Goal: Information Seeking & Learning: Compare options

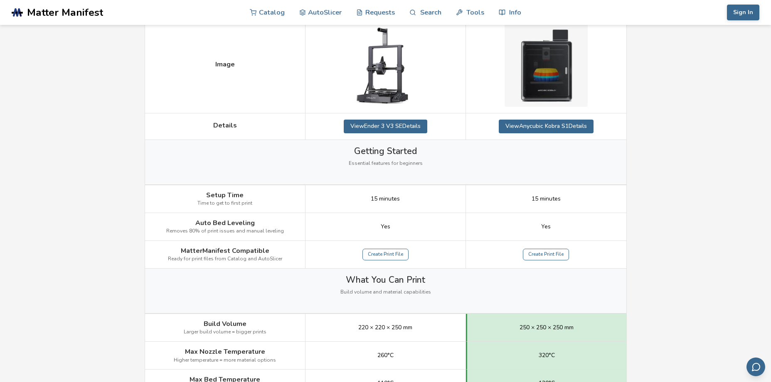
scroll to position [42, 0]
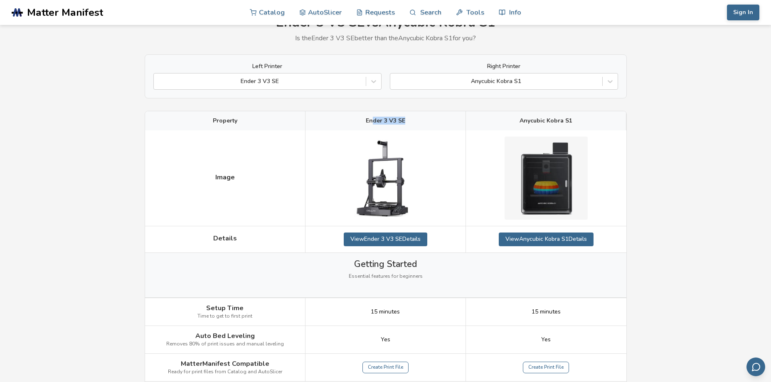
drag, startPoint x: 374, startPoint y: 123, endPoint x: 429, endPoint y: 124, distance: 54.4
click at [413, 122] on div "Ender 3 V3 SE" at bounding box center [385, 120] width 160 height 19
drag, startPoint x: 520, startPoint y: 122, endPoint x: 566, endPoint y: 123, distance: 45.7
click at [566, 123] on span "Anycubic Kobra S1" at bounding box center [545, 121] width 53 height 7
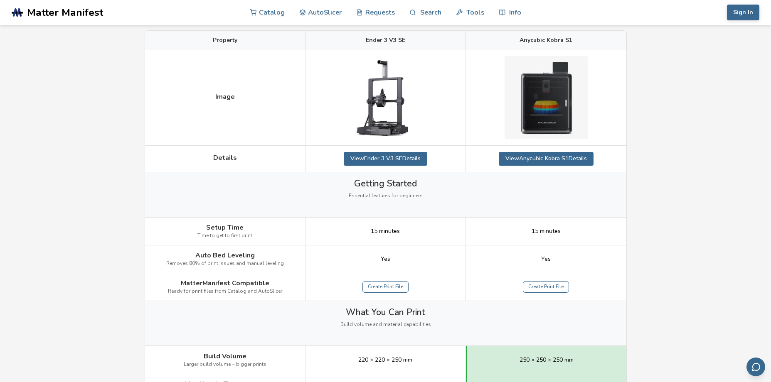
scroll to position [125, 0]
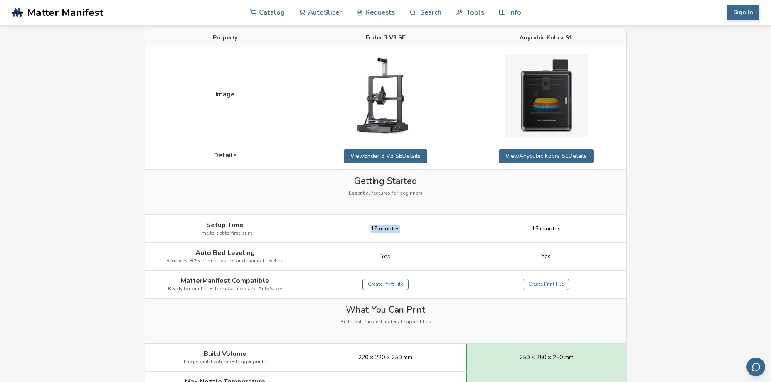
drag, startPoint x: 398, startPoint y: 230, endPoint x: 455, endPoint y: 238, distance: 56.6
click at [440, 235] on div "15 minutes" at bounding box center [385, 229] width 160 height 28
drag, startPoint x: 526, startPoint y: 233, endPoint x: 581, endPoint y: 228, distance: 55.9
click at [581, 228] on div "15 minutes" at bounding box center [546, 229] width 160 height 28
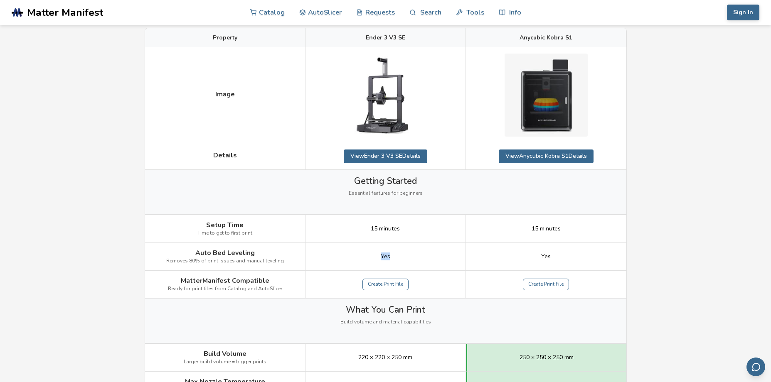
drag, startPoint x: 381, startPoint y: 254, endPoint x: 397, endPoint y: 253, distance: 15.8
click at [397, 253] on div "Yes" at bounding box center [385, 257] width 160 height 28
drag, startPoint x: 535, startPoint y: 257, endPoint x: 556, endPoint y: 254, distance: 21.8
click at [556, 254] on div "Yes" at bounding box center [546, 257] width 160 height 28
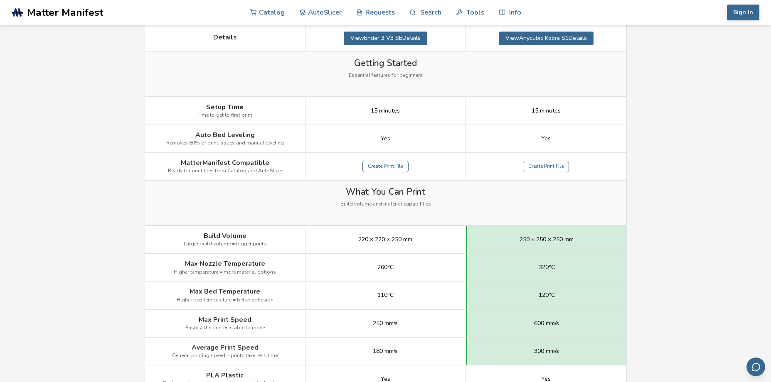
scroll to position [249, 0]
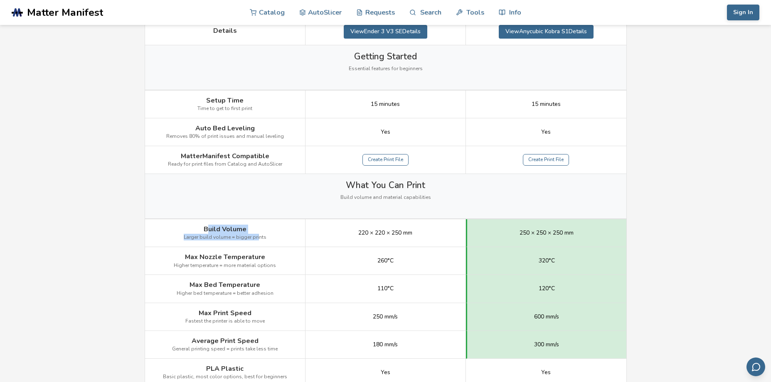
drag, startPoint x: 208, startPoint y: 229, endPoint x: 272, endPoint y: 232, distance: 64.5
click at [258, 231] on div "Build Volume Larger build volume = bigger prints" at bounding box center [225, 233] width 160 height 28
click at [365, 239] on div "220 × 220 × 250 mm" at bounding box center [385, 233] width 160 height 28
drag, startPoint x: 356, startPoint y: 234, endPoint x: 403, endPoint y: 232, distance: 47.8
click at [403, 232] on div "220 × 220 × 250 mm" at bounding box center [385, 233] width 160 height 28
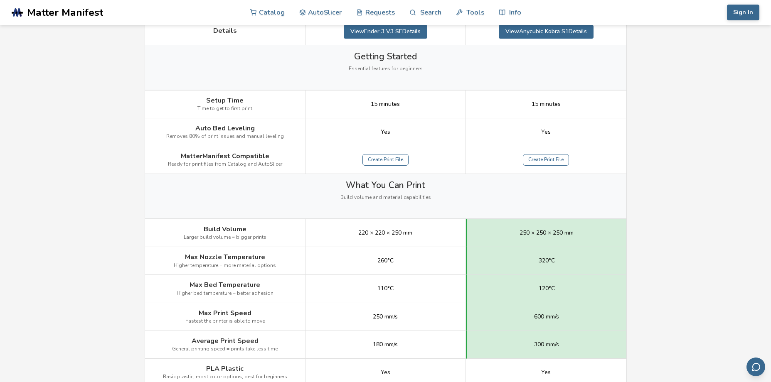
click at [513, 235] on div "250 × 250 × 250 mm" at bounding box center [546, 233] width 160 height 28
drag, startPoint x: 525, startPoint y: 235, endPoint x: 565, endPoint y: 232, distance: 40.8
click at [565, 232] on span "250 × 250 × 250 mm" at bounding box center [546, 233] width 54 height 7
drag, startPoint x: 192, startPoint y: 256, endPoint x: 258, endPoint y: 255, distance: 66.5
click at [258, 255] on span "Max Nozzle Temperature" at bounding box center [225, 256] width 80 height 7
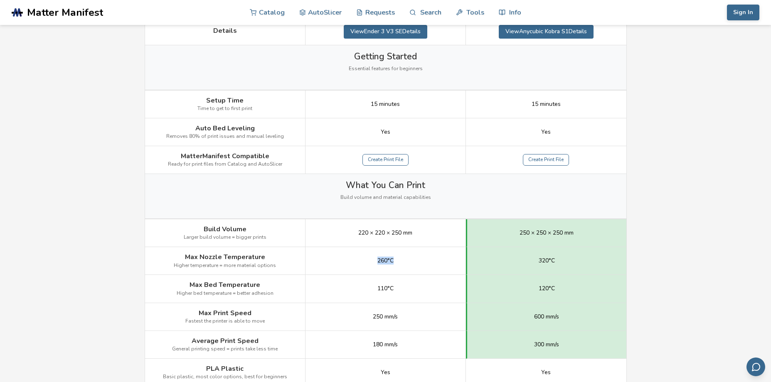
drag, startPoint x: 370, startPoint y: 263, endPoint x: 393, endPoint y: 261, distance: 23.8
click at [393, 261] on div "260°C" at bounding box center [385, 261] width 160 height 28
drag, startPoint x: 532, startPoint y: 256, endPoint x: 549, endPoint y: 260, distance: 17.4
click at [549, 260] on div "320°C" at bounding box center [546, 261] width 160 height 28
drag, startPoint x: 218, startPoint y: 285, endPoint x: 255, endPoint y: 286, distance: 37.4
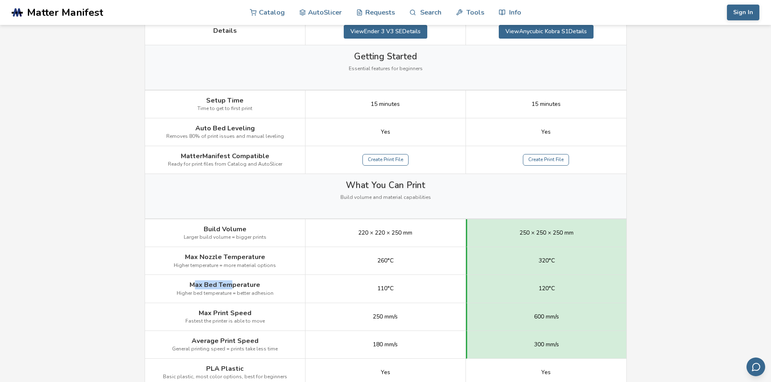
click at [231, 285] on span "Max Bed Temperature" at bounding box center [224, 284] width 71 height 7
drag, startPoint x: 376, startPoint y: 287, endPoint x: 434, endPoint y: 287, distance: 58.2
click at [396, 287] on div "110°C" at bounding box center [385, 289] width 160 height 28
drag, startPoint x: 535, startPoint y: 285, endPoint x: 566, endPoint y: 287, distance: 30.8
click at [566, 287] on div "120°C" at bounding box center [546, 289] width 160 height 28
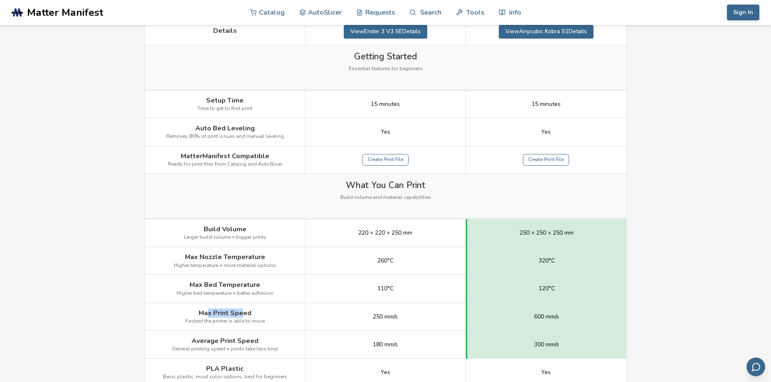
drag, startPoint x: 208, startPoint y: 315, endPoint x: 244, endPoint y: 315, distance: 36.6
click at [244, 315] on span "Max Print Speed" at bounding box center [225, 313] width 53 height 7
drag, startPoint x: 370, startPoint y: 317, endPoint x: 390, endPoint y: 317, distance: 19.9
click at [390, 317] on div "250 mm/s" at bounding box center [385, 317] width 160 height 28
drag, startPoint x: 544, startPoint y: 320, endPoint x: 562, endPoint y: 319, distance: 17.5
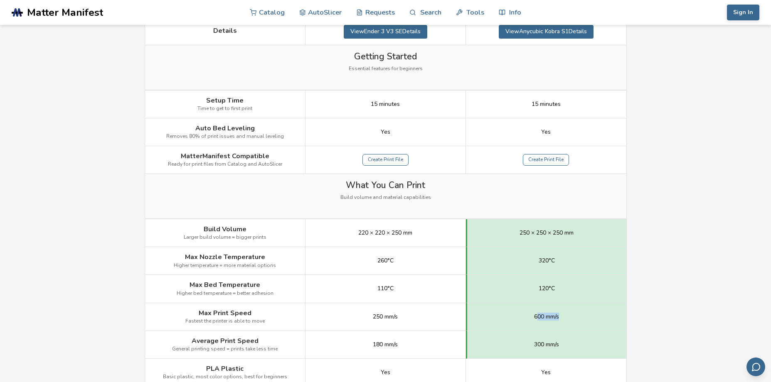
click at [562, 319] on div "600 mm/s" at bounding box center [546, 317] width 160 height 28
drag, startPoint x: 372, startPoint y: 347, endPoint x: 392, endPoint y: 345, distance: 20.0
click at [392, 345] on span "180 mm/s" at bounding box center [385, 345] width 25 height 7
drag, startPoint x: 538, startPoint y: 347, endPoint x: 553, endPoint y: 347, distance: 15.4
click at [560, 345] on div "300 mm/s" at bounding box center [546, 345] width 160 height 28
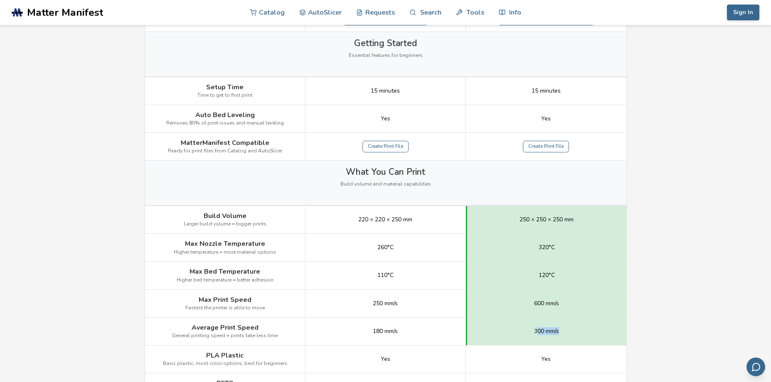
scroll to position [291, 0]
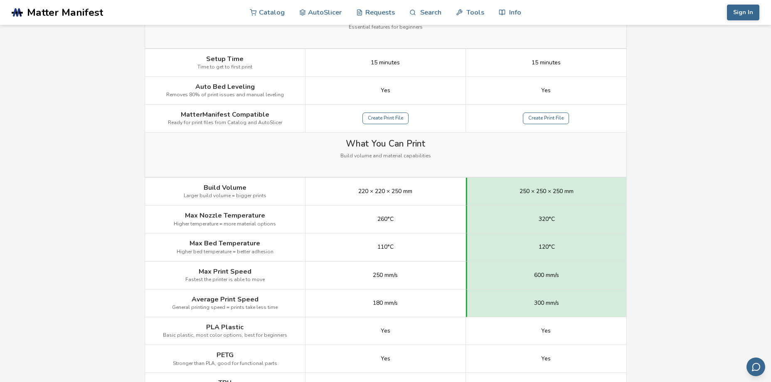
click at [521, 303] on div "300 mm/s" at bounding box center [546, 304] width 160 height 28
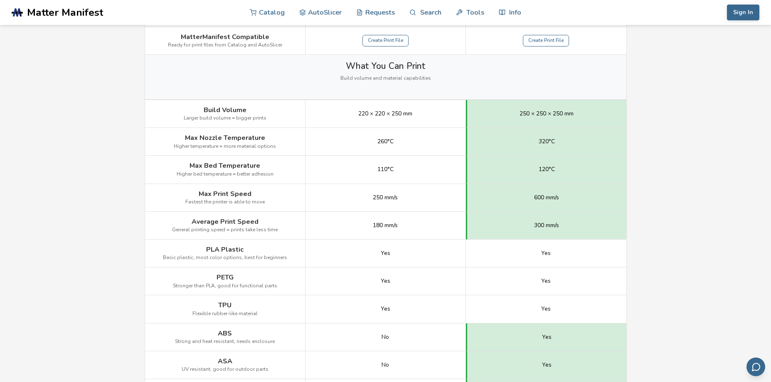
scroll to position [374, 0]
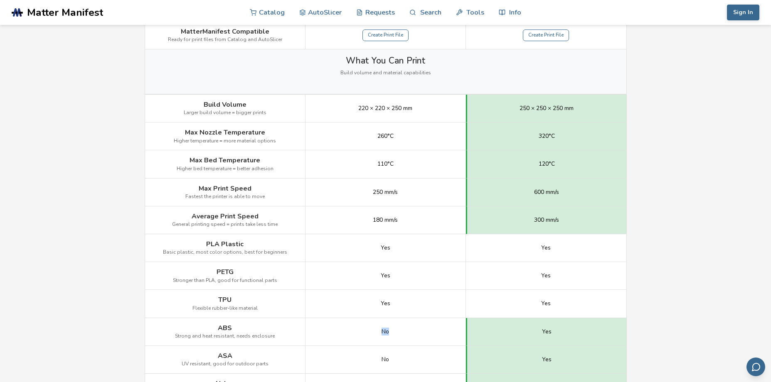
drag, startPoint x: 376, startPoint y: 334, endPoint x: 394, endPoint y: 333, distance: 17.5
click at [394, 334] on div "No" at bounding box center [385, 332] width 160 height 28
click at [420, 334] on div "No" at bounding box center [385, 332] width 160 height 28
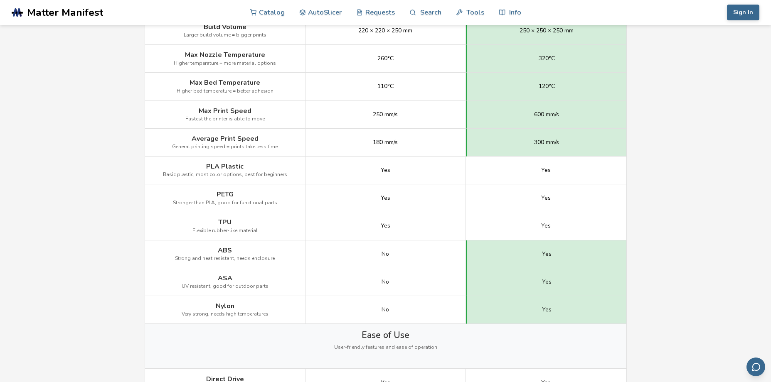
scroll to position [457, 0]
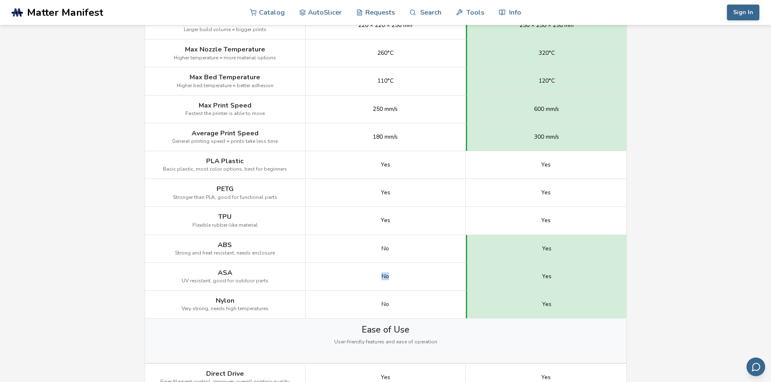
drag, startPoint x: 368, startPoint y: 277, endPoint x: 403, endPoint y: 278, distance: 34.9
click at [404, 277] on div "No" at bounding box center [385, 277] width 160 height 28
click at [386, 303] on span "No" at bounding box center [384, 304] width 7 height 7
drag, startPoint x: 381, startPoint y: 305, endPoint x: 393, endPoint y: 304, distance: 12.2
click at [393, 304] on div "No" at bounding box center [385, 305] width 160 height 28
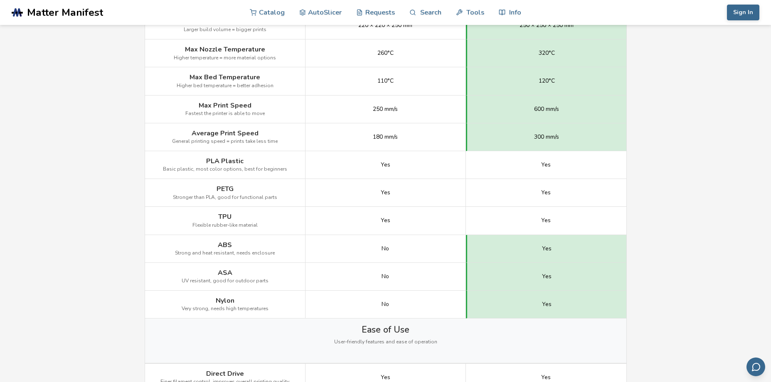
click at [435, 290] on div "No" at bounding box center [385, 277] width 160 height 28
drag, startPoint x: 383, startPoint y: 249, endPoint x: 393, endPoint y: 250, distance: 10.4
click at [393, 250] on div "No" at bounding box center [385, 249] width 160 height 28
click at [402, 254] on div "No" at bounding box center [385, 249] width 160 height 28
drag, startPoint x: 538, startPoint y: 248, endPoint x: 570, endPoint y: 249, distance: 32.8
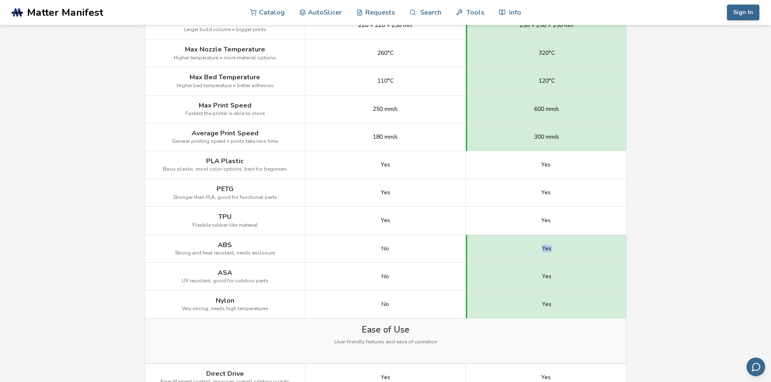
click at [570, 249] on div "Yes" at bounding box center [546, 249] width 160 height 28
drag, startPoint x: 541, startPoint y: 276, endPoint x: 558, endPoint y: 275, distance: 17.1
click at [558, 275] on div "Yes" at bounding box center [546, 277] width 160 height 28
drag, startPoint x: 541, startPoint y: 305, endPoint x: 567, endPoint y: 301, distance: 26.0
click at [567, 301] on div "Yes" at bounding box center [546, 305] width 160 height 28
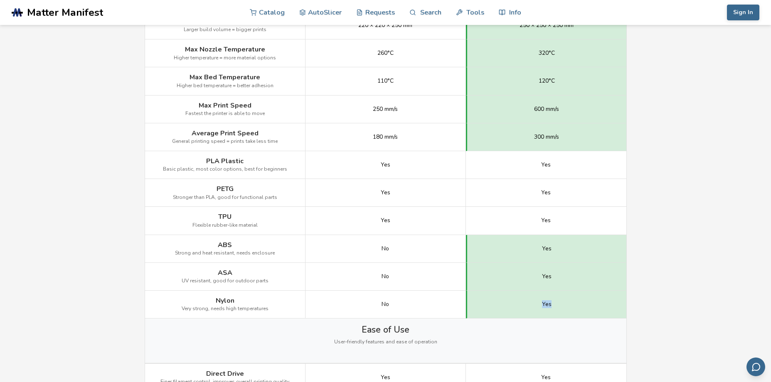
click at [495, 305] on div "Yes" at bounding box center [546, 305] width 160 height 28
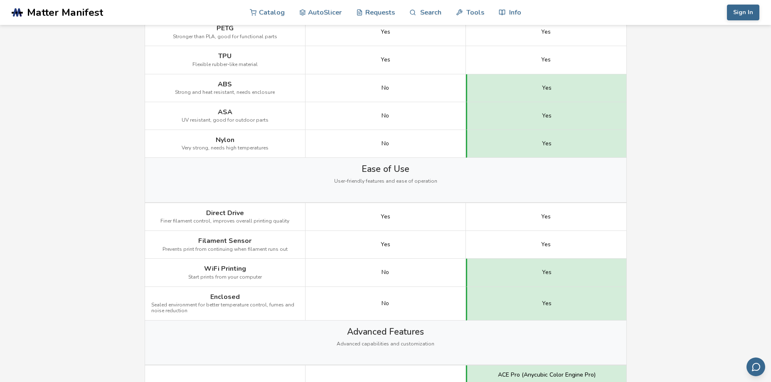
scroll to position [623, 0]
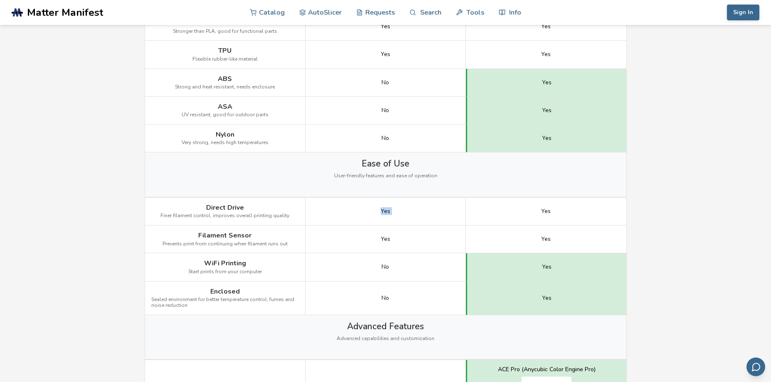
drag, startPoint x: 381, startPoint y: 211, endPoint x: 546, endPoint y: 222, distance: 165.7
click at [0, 0] on div "Direct Drive Finer filament control, improves overall printing quality Yes Yes" at bounding box center [0, 0] width 0 height 0
click at [412, 245] on div "Yes" at bounding box center [385, 240] width 160 height 28
drag, startPoint x: 383, startPoint y: 241, endPoint x: 395, endPoint y: 240, distance: 12.1
click at [395, 240] on div "Yes" at bounding box center [385, 240] width 160 height 28
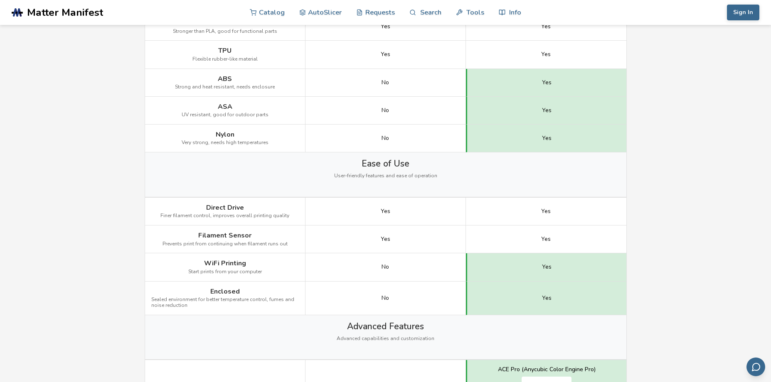
click at [354, 242] on div "Yes" at bounding box center [385, 240] width 160 height 28
drag, startPoint x: 381, startPoint y: 238, endPoint x: 411, endPoint y: 239, distance: 29.1
click at [411, 239] on div "Yes" at bounding box center [385, 240] width 160 height 28
click at [536, 243] on div "Yes" at bounding box center [546, 240] width 160 height 28
drag, startPoint x: 543, startPoint y: 241, endPoint x: 550, endPoint y: 241, distance: 7.5
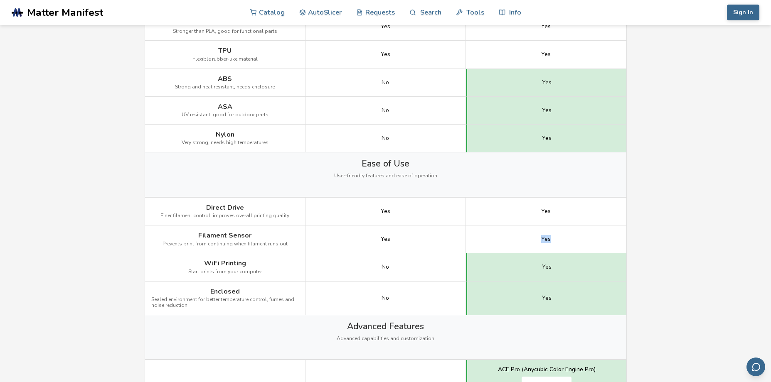
click at [550, 241] on span "Yes" at bounding box center [546, 239] width 10 height 7
click at [578, 245] on div "Yes" at bounding box center [546, 240] width 160 height 28
drag, startPoint x: 382, startPoint y: 269, endPoint x: 416, endPoint y: 273, distance: 34.2
click at [414, 272] on div "No" at bounding box center [385, 267] width 160 height 28
click at [425, 273] on div "No" at bounding box center [385, 267] width 160 height 28
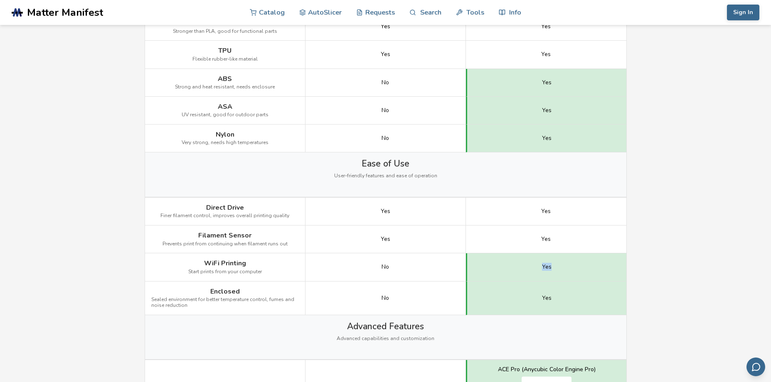
drag, startPoint x: 535, startPoint y: 267, endPoint x: 526, endPoint y: 285, distance: 20.5
click at [563, 267] on div "Yes" at bounding box center [546, 267] width 160 height 28
click at [373, 308] on div "No" at bounding box center [385, 299] width 160 height 34
drag, startPoint x: 365, startPoint y: 301, endPoint x: 431, endPoint y: 300, distance: 65.7
click at [416, 300] on div "No" at bounding box center [385, 299] width 160 height 34
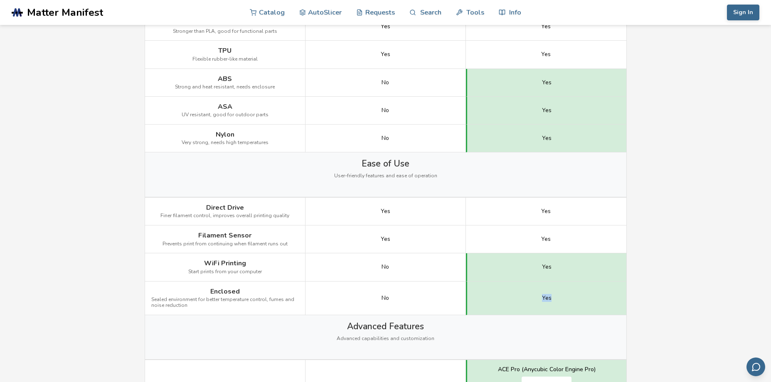
drag, startPoint x: 538, startPoint y: 300, endPoint x: 559, endPoint y: 296, distance: 21.6
click at [559, 296] on div "Yes" at bounding box center [546, 299] width 160 height 34
click at [443, 325] on div "Advanced Features Advanced capabilities and customization" at bounding box center [385, 337] width 481 height 44
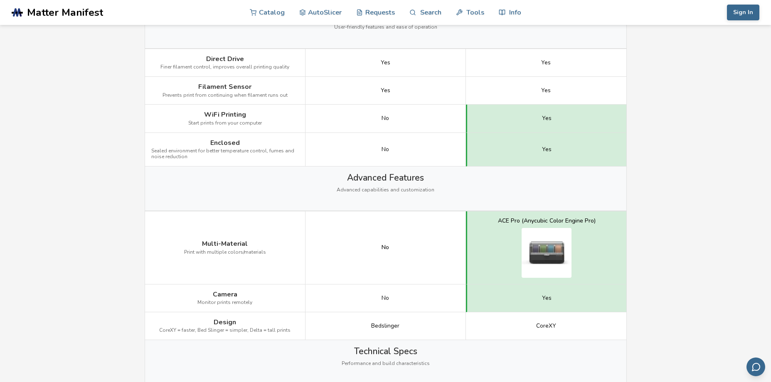
scroll to position [789, 0]
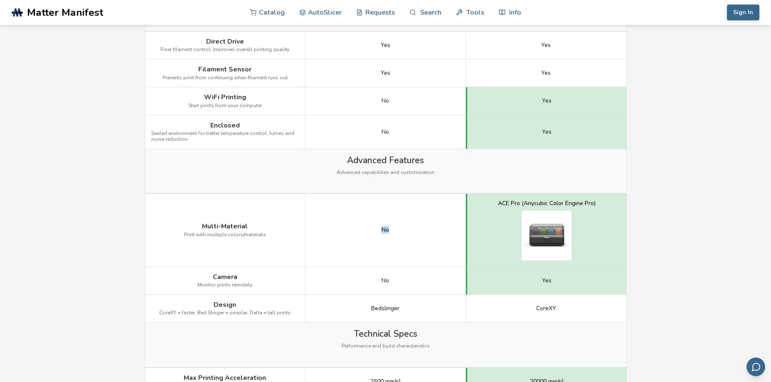
drag, startPoint x: 381, startPoint y: 227, endPoint x: 411, endPoint y: 227, distance: 29.9
click at [411, 227] on div "No" at bounding box center [385, 230] width 160 height 73
drag, startPoint x: 500, startPoint y: 204, endPoint x: 606, endPoint y: 199, distance: 106.1
click at [606, 199] on div "ACE Pro (Anycubic Color Engine Pro)" at bounding box center [546, 230] width 160 height 73
click at [610, 234] on div "ACE Pro (Anycubic Color Engine Pro)" at bounding box center [546, 230] width 160 height 73
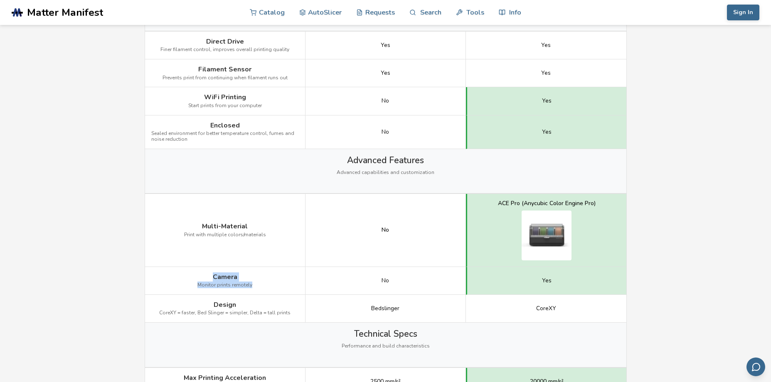
drag, startPoint x: 207, startPoint y: 276, endPoint x: 261, endPoint y: 272, distance: 54.6
click at [261, 272] on div "Camera Monitor prints remotely" at bounding box center [225, 281] width 160 height 28
drag, startPoint x: 375, startPoint y: 278, endPoint x: 411, endPoint y: 279, distance: 36.2
click at [408, 279] on div "No" at bounding box center [385, 281] width 160 height 28
drag, startPoint x: 538, startPoint y: 284, endPoint x: 556, endPoint y: 281, distance: 18.9
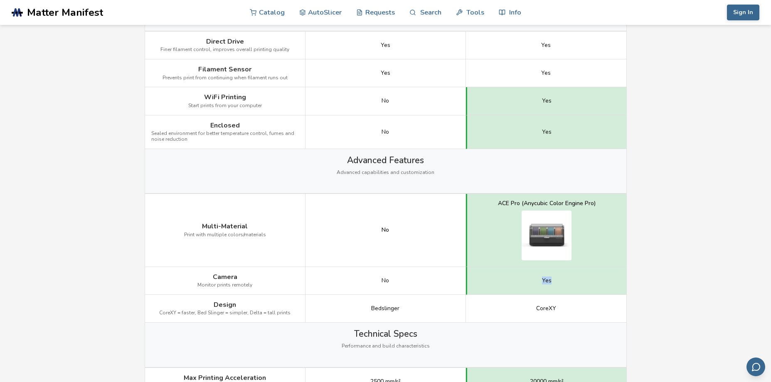
click at [556, 281] on div "Yes" at bounding box center [546, 281] width 160 height 28
drag, startPoint x: 372, startPoint y: 309, endPoint x: 406, endPoint y: 309, distance: 34.5
click at [406, 309] on div "Bedslinger" at bounding box center [385, 309] width 160 height 28
drag, startPoint x: 540, startPoint y: 310, endPoint x: 563, endPoint y: 307, distance: 22.9
click at [556, 308] on div "CoreXY" at bounding box center [546, 309] width 160 height 28
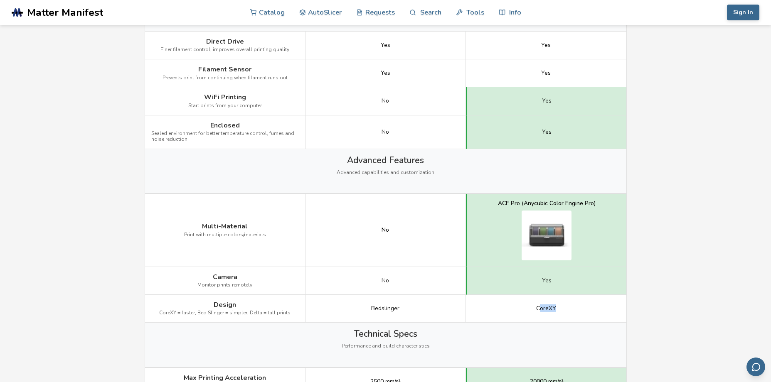
click at [584, 311] on div "CoreXY" at bounding box center [546, 309] width 160 height 28
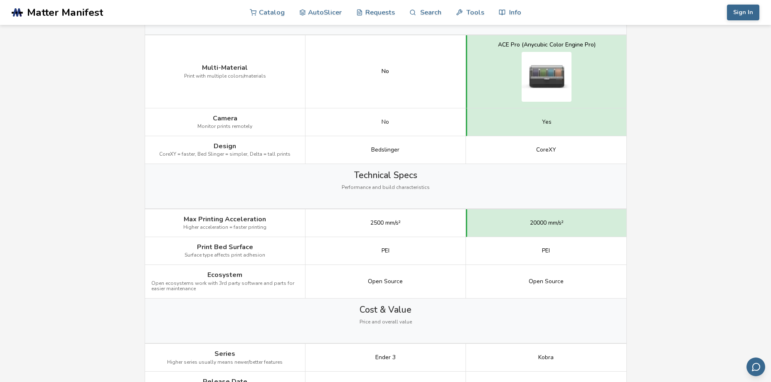
scroll to position [956, 0]
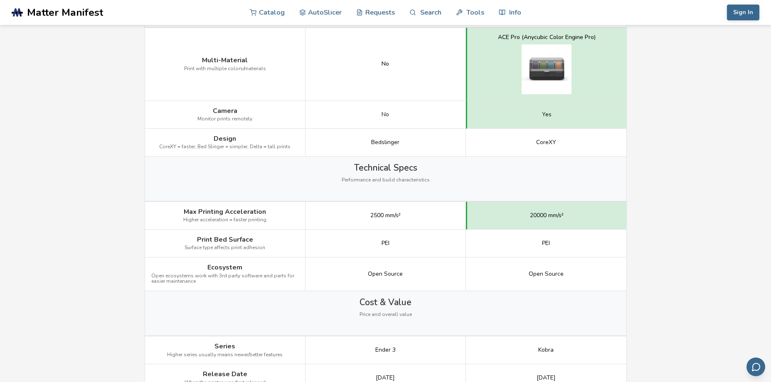
click at [322, 217] on div "2500 mm/s²" at bounding box center [385, 216] width 160 height 28
drag, startPoint x: 187, startPoint y: 213, endPoint x: 257, endPoint y: 212, distance: 70.2
click at [257, 212] on span "Max Printing Acceleration" at bounding box center [225, 211] width 82 height 7
click at [359, 215] on div "2500 mm/s²" at bounding box center [385, 216] width 160 height 28
drag, startPoint x: 367, startPoint y: 215, endPoint x: 398, endPoint y: 217, distance: 30.8
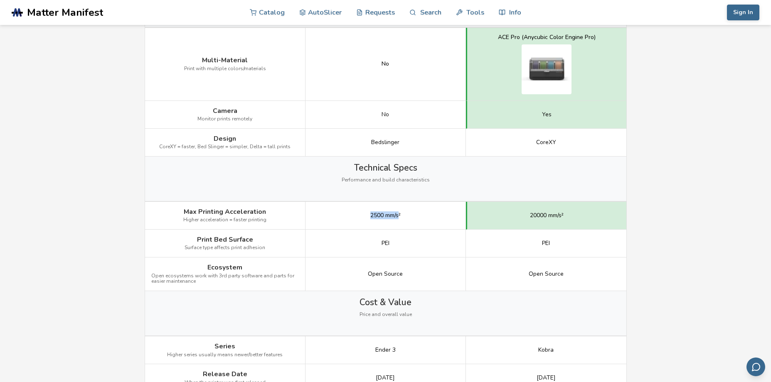
click at [398, 217] on div "2500 mm/s²" at bounding box center [385, 216] width 160 height 28
drag, startPoint x: 529, startPoint y: 216, endPoint x: 567, endPoint y: 216, distance: 38.2
click at [567, 216] on div "20000 mm/s²" at bounding box center [546, 216] width 160 height 28
drag, startPoint x: 374, startPoint y: 276, endPoint x: 409, endPoint y: 280, distance: 35.1
click at [409, 280] on div "Open Source" at bounding box center [385, 275] width 160 height 34
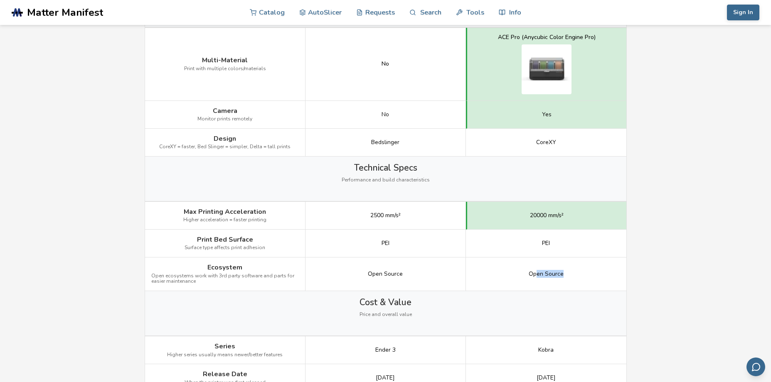
drag, startPoint x: 536, startPoint y: 271, endPoint x: 575, endPoint y: 272, distance: 39.1
click at [577, 269] on div "Open Source" at bounding box center [546, 275] width 160 height 34
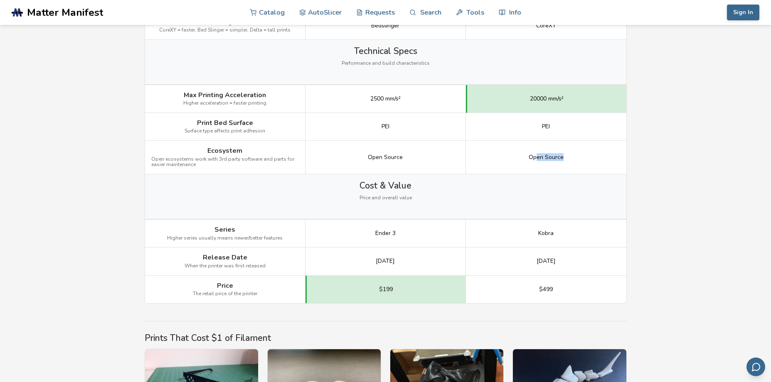
scroll to position [1080, 0]
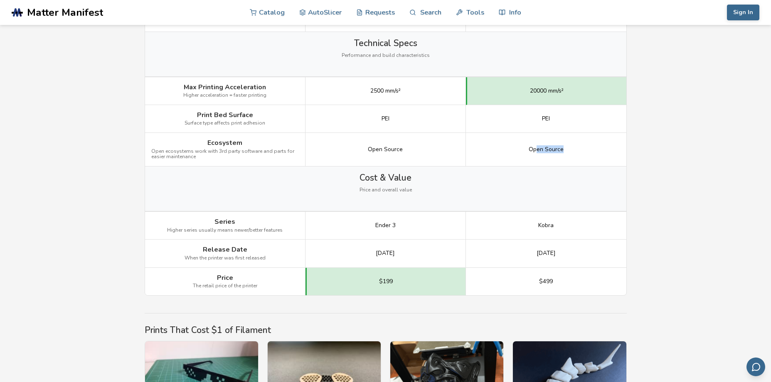
drag, startPoint x: 363, startPoint y: 253, endPoint x: 408, endPoint y: 253, distance: 44.9
click at [408, 253] on div "[DATE]" at bounding box center [385, 254] width 160 height 28
click at [422, 257] on div "[DATE]" at bounding box center [385, 254] width 160 height 28
drag, startPoint x: 538, startPoint y: 254, endPoint x: 583, endPoint y: 251, distance: 44.6
click at [583, 251] on div "[DATE]" at bounding box center [546, 254] width 160 height 28
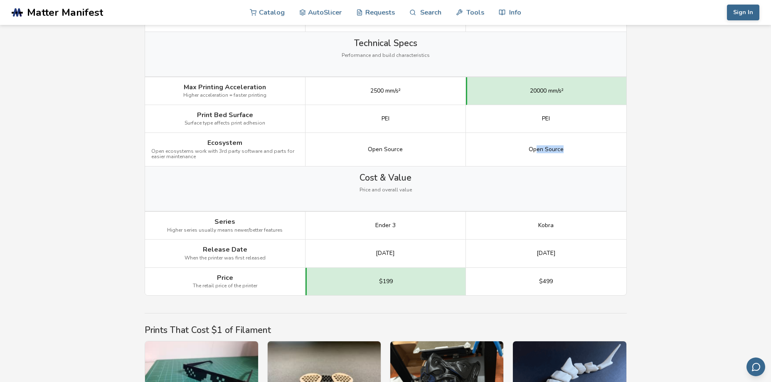
click at [564, 258] on div "[DATE]" at bounding box center [546, 254] width 160 height 28
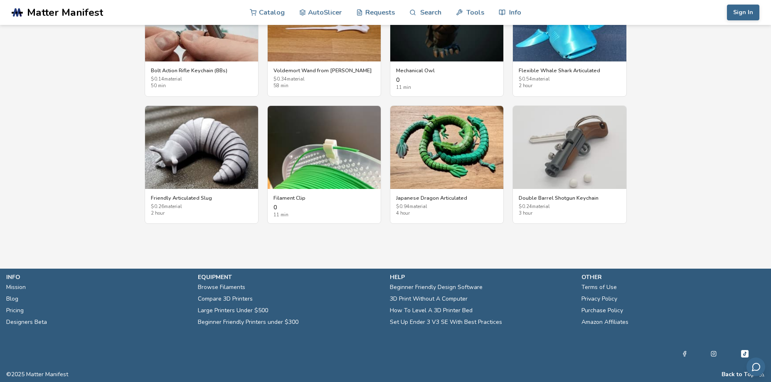
drag, startPoint x: 518, startPoint y: 307, endPoint x: 514, endPoint y: 295, distance: 12.9
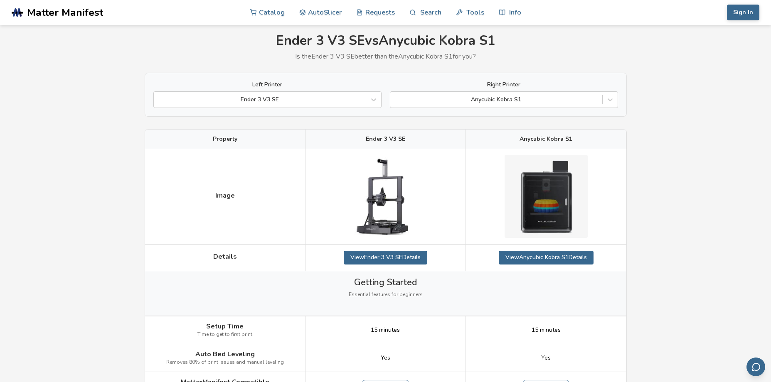
scroll to position [0, 0]
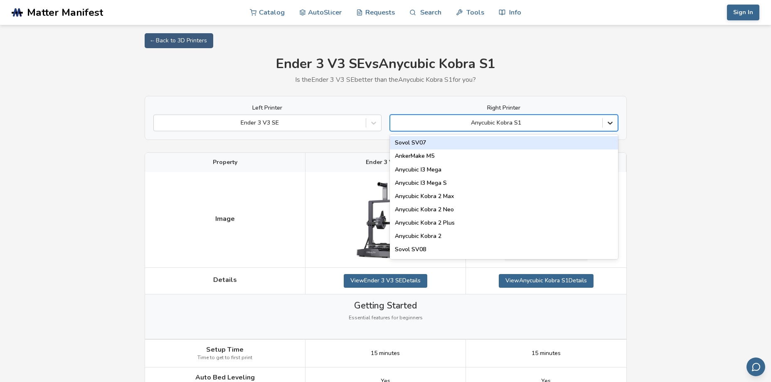
click at [610, 121] on icon at bounding box center [610, 123] width 8 height 8
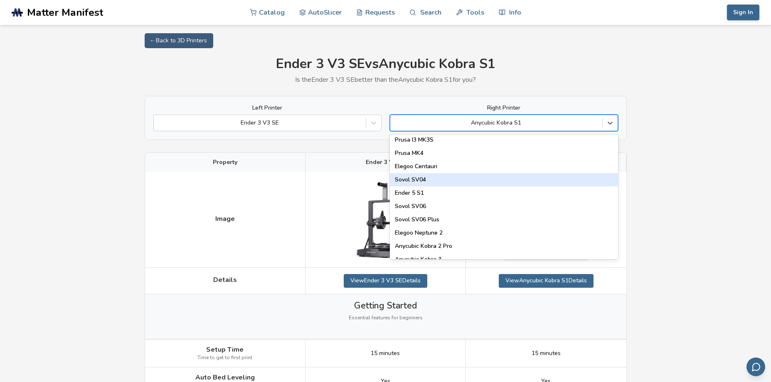
scroll to position [291, 0]
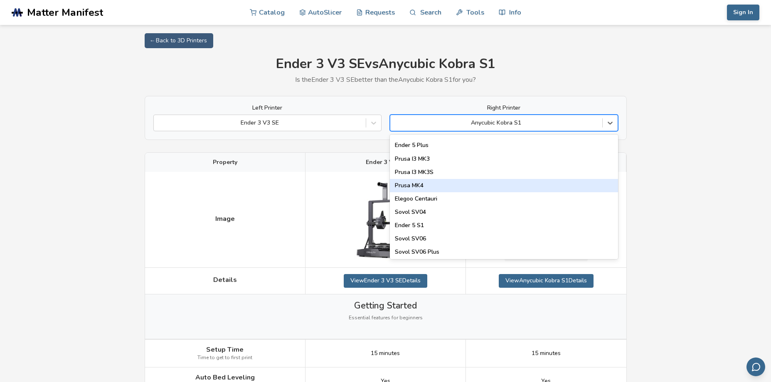
click at [464, 185] on div "Prusa MK4" at bounding box center [504, 185] width 228 height 13
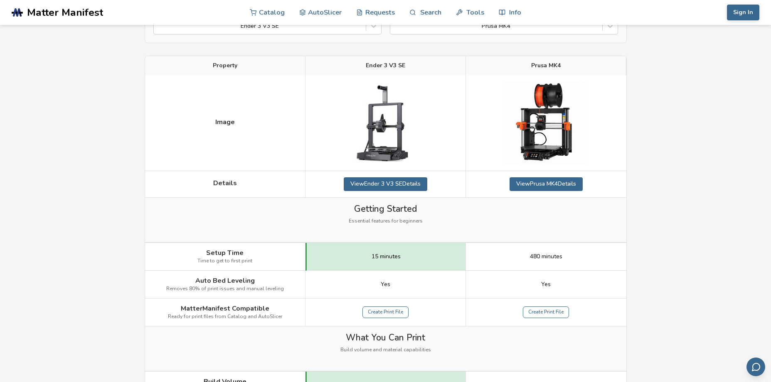
scroll to position [125, 0]
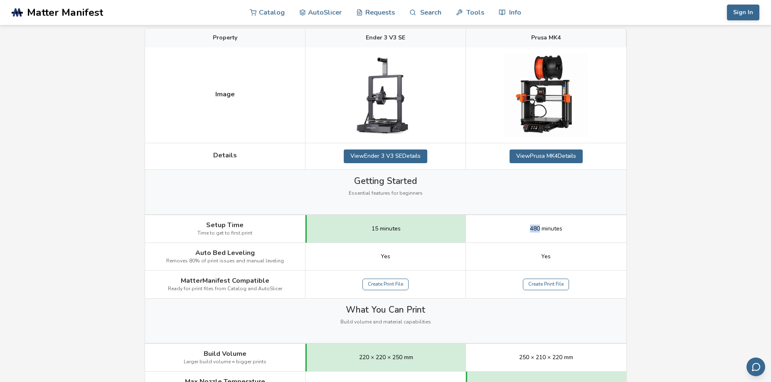
drag, startPoint x: 527, startPoint y: 227, endPoint x: 540, endPoint y: 224, distance: 12.8
click at [540, 224] on div "480 minutes" at bounding box center [546, 229] width 160 height 28
click at [589, 233] on div "480 minutes" at bounding box center [546, 229] width 160 height 28
drag, startPoint x: 530, startPoint y: 229, endPoint x: 541, endPoint y: 226, distance: 11.2
click at [541, 226] on span "480 minutes" at bounding box center [546, 229] width 32 height 7
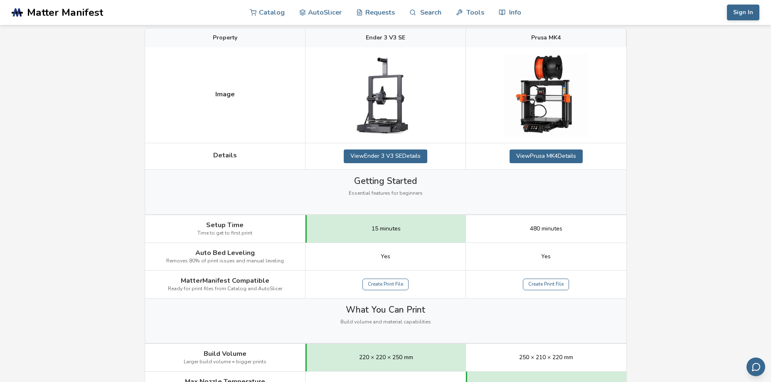
click at [593, 230] on div "480 minutes" at bounding box center [546, 229] width 160 height 28
drag, startPoint x: 533, startPoint y: 229, endPoint x: 545, endPoint y: 228, distance: 12.2
click at [545, 228] on span "480 minutes" at bounding box center [546, 229] width 32 height 7
click at [588, 234] on div "480 minutes" at bounding box center [546, 229] width 160 height 28
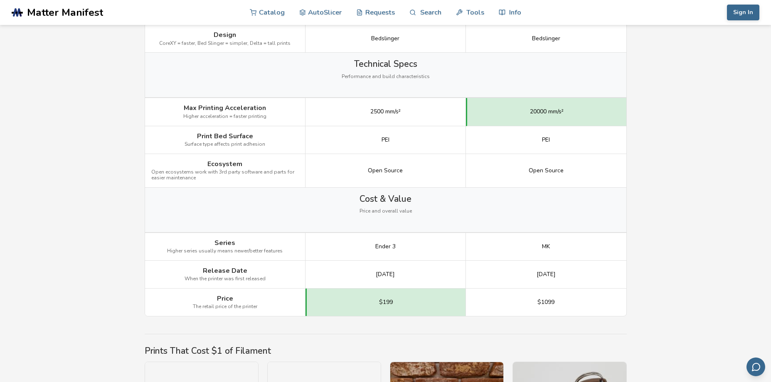
scroll to position [1080, 0]
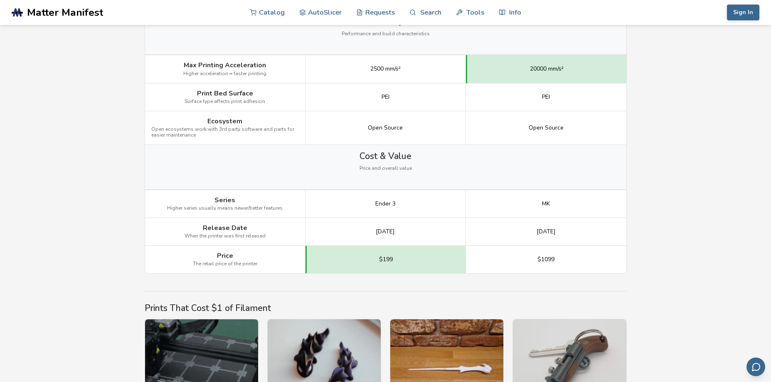
drag, startPoint x: 537, startPoint y: 229, endPoint x: 557, endPoint y: 223, distance: 20.8
click at [557, 223] on div "[DATE]" at bounding box center [546, 232] width 160 height 28
click at [505, 242] on div "[DATE]" at bounding box center [546, 232] width 160 height 28
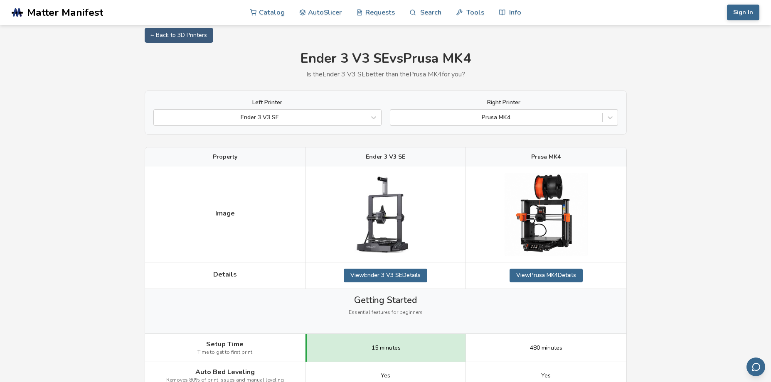
scroll to position [0, 0]
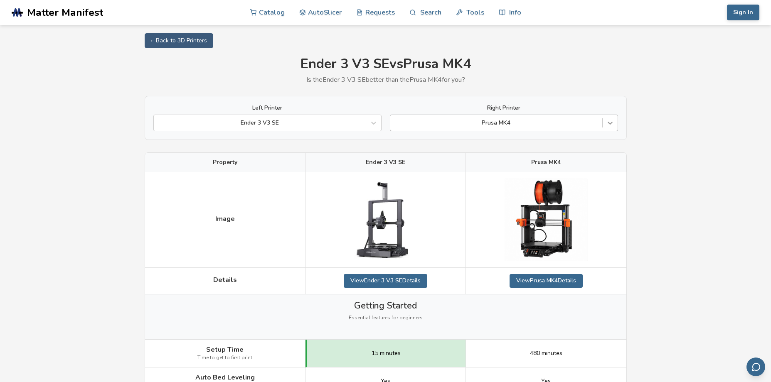
click at [611, 122] on icon at bounding box center [610, 123] width 8 height 8
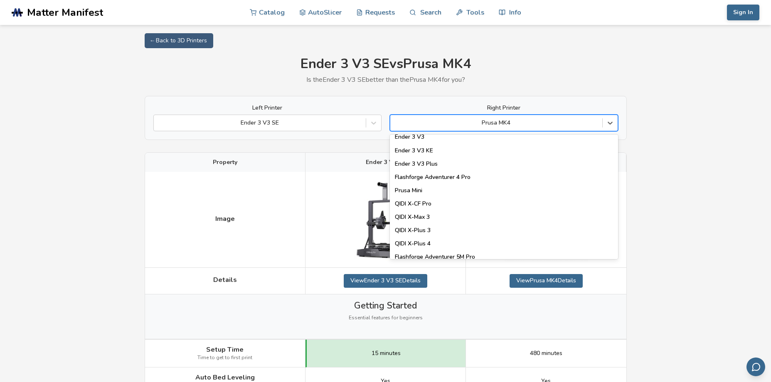
scroll to position [1065, 0]
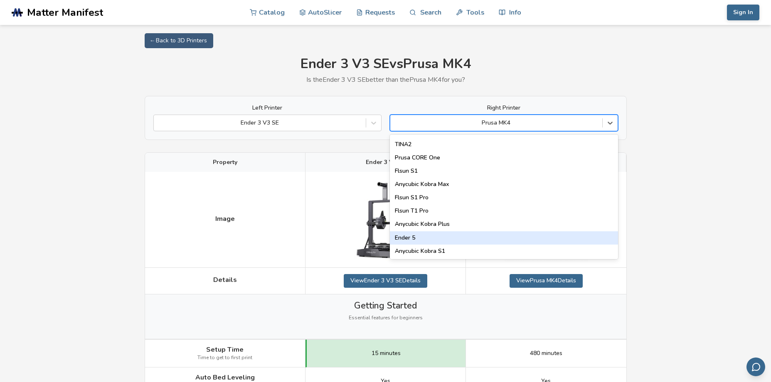
click at [451, 241] on div "Ender 5" at bounding box center [504, 237] width 228 height 13
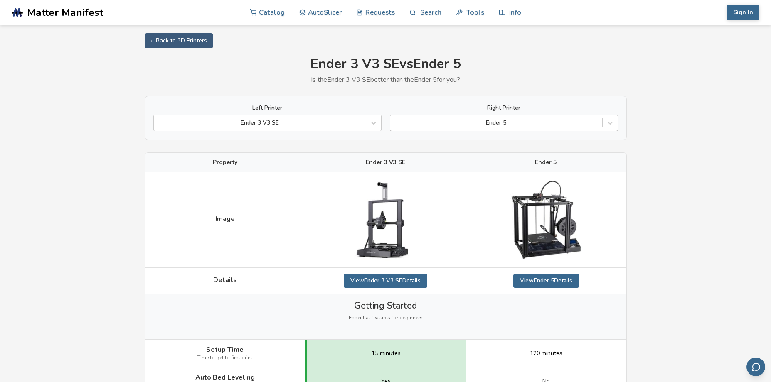
click at [564, 121] on div at bounding box center [496, 123] width 204 height 8
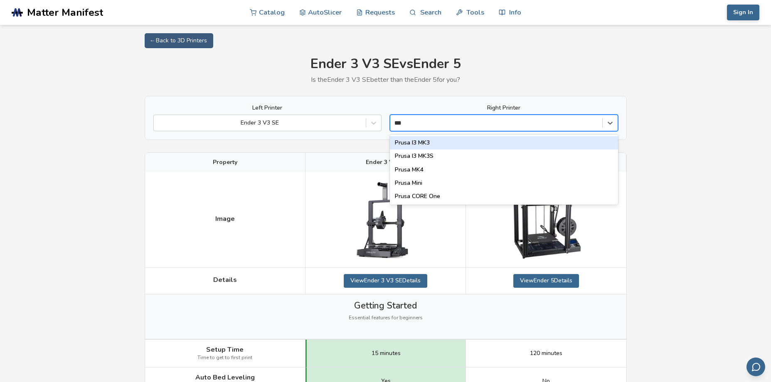
type input "****"
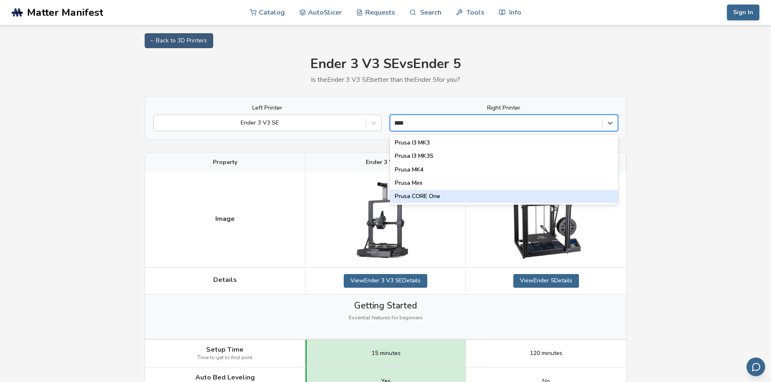
click at [445, 196] on div "Prusa CORE One" at bounding box center [504, 196] width 228 height 13
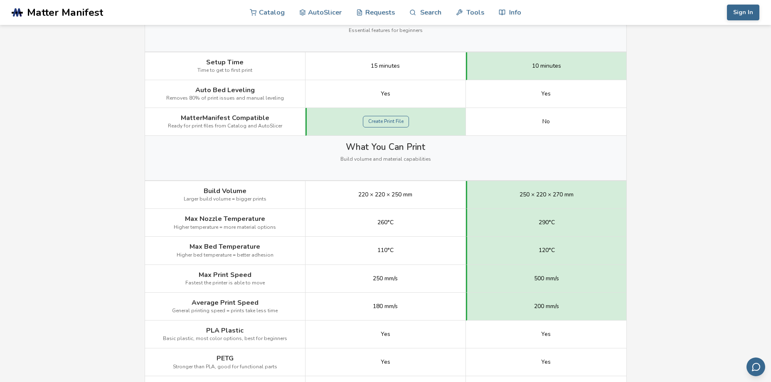
scroll to position [291, 0]
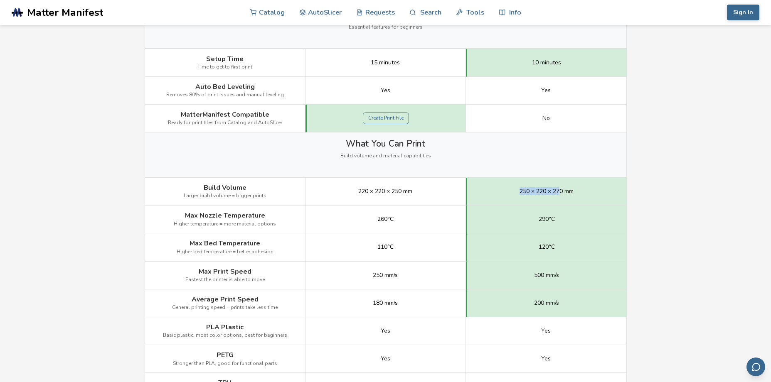
drag, startPoint x: 519, startPoint y: 191, endPoint x: 560, endPoint y: 192, distance: 40.7
click at [560, 192] on span "250 × 220 × 270 mm" at bounding box center [546, 191] width 54 height 7
drag, startPoint x: 536, startPoint y: 220, endPoint x: 549, endPoint y: 223, distance: 12.8
click at [550, 220] on div "290°C" at bounding box center [546, 220] width 160 height 28
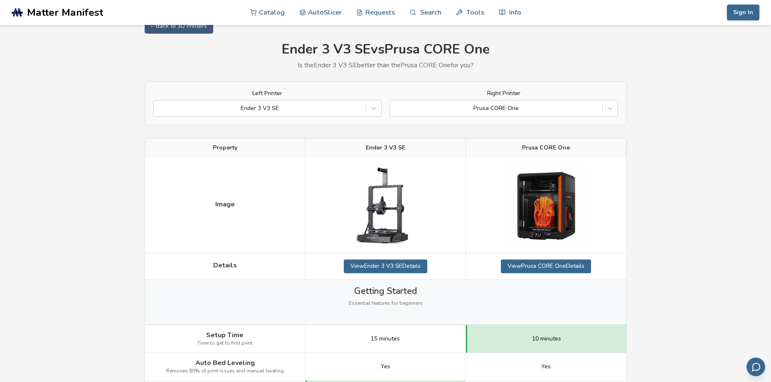
scroll to position [0, 0]
